Goal: Navigation & Orientation: Find specific page/section

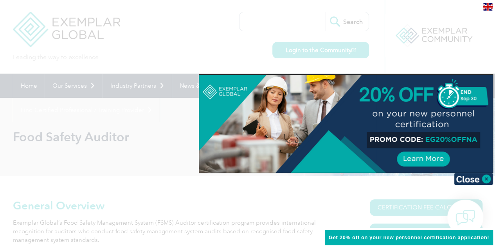
click at [477, 179] on img at bounding box center [473, 179] width 39 height 12
